Goal: Navigation & Orientation: Find specific page/section

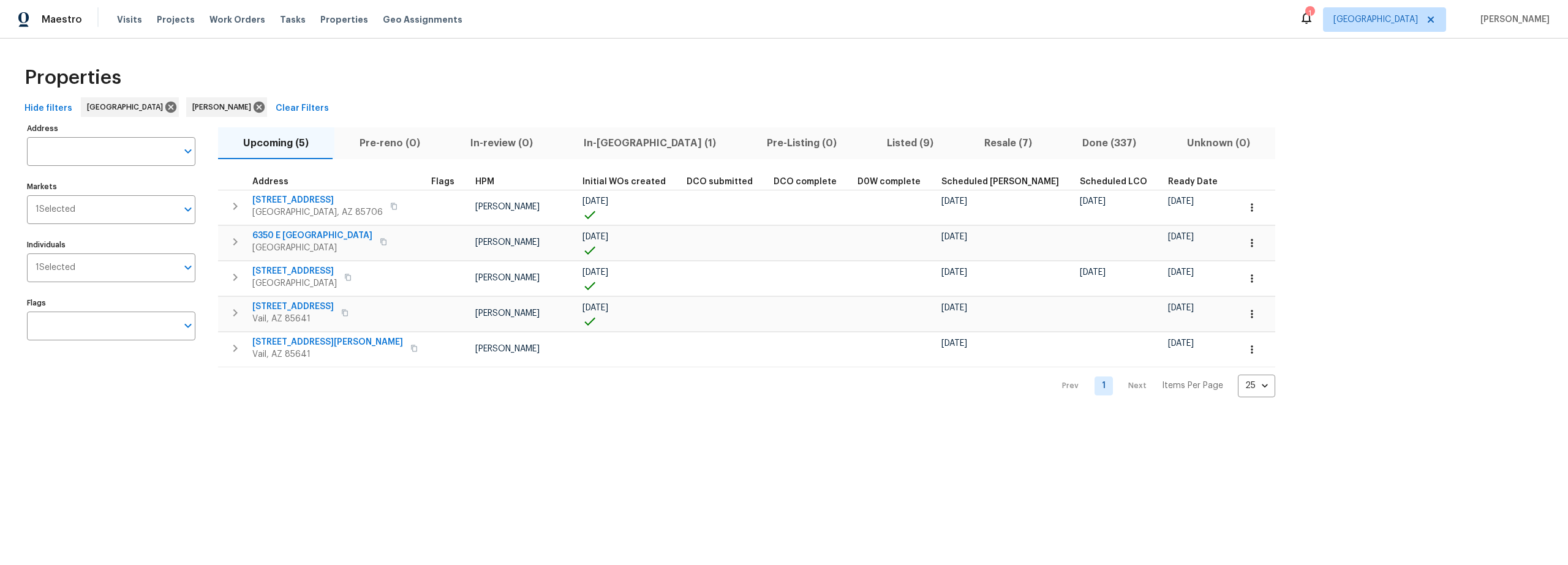
click at [869, 141] on span "Listed (9)" at bounding box center [910, 143] width 83 height 17
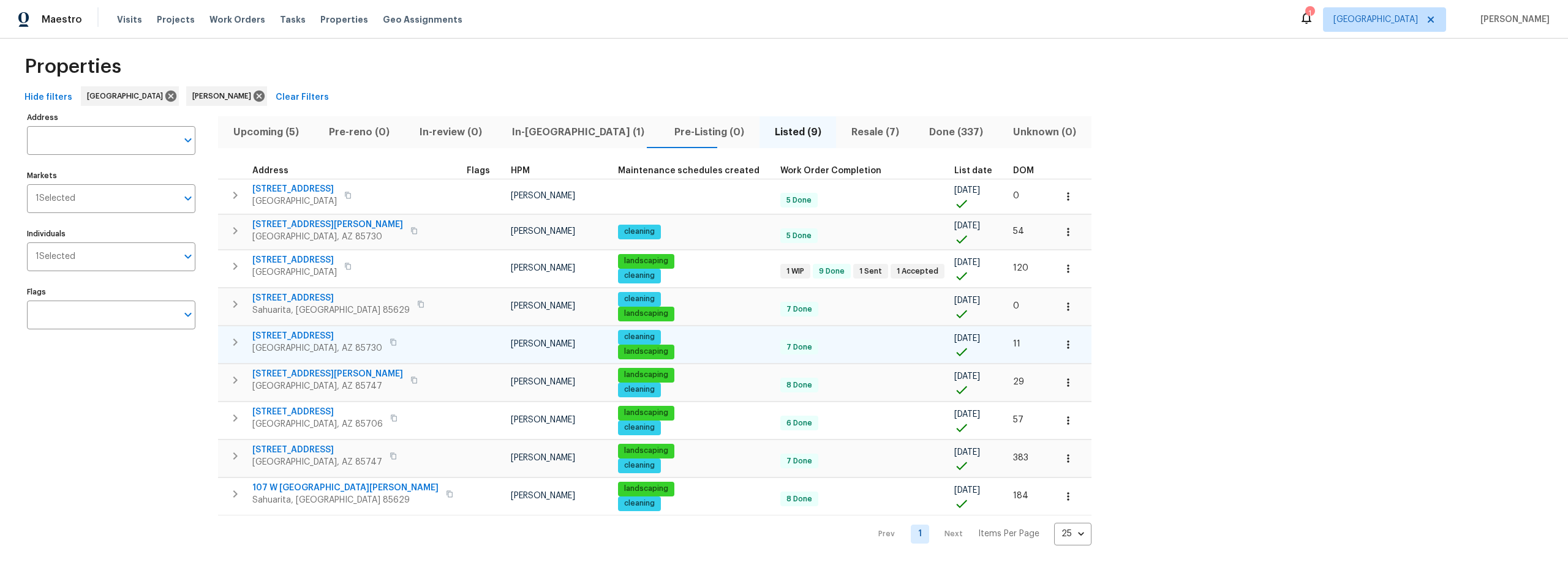
scroll to position [20, 0]
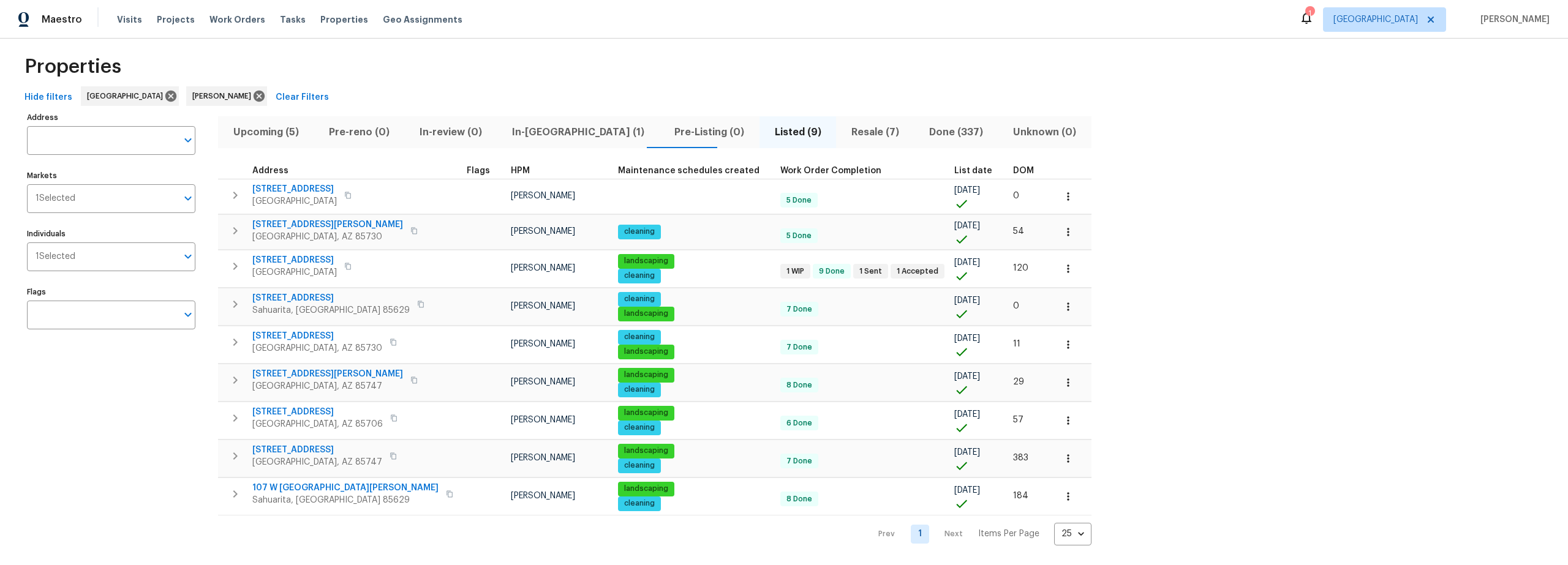
click at [275, 124] on span "Upcoming (5)" at bounding box center [266, 133] width 81 height 17
